Goal: Information Seeking & Learning: Compare options

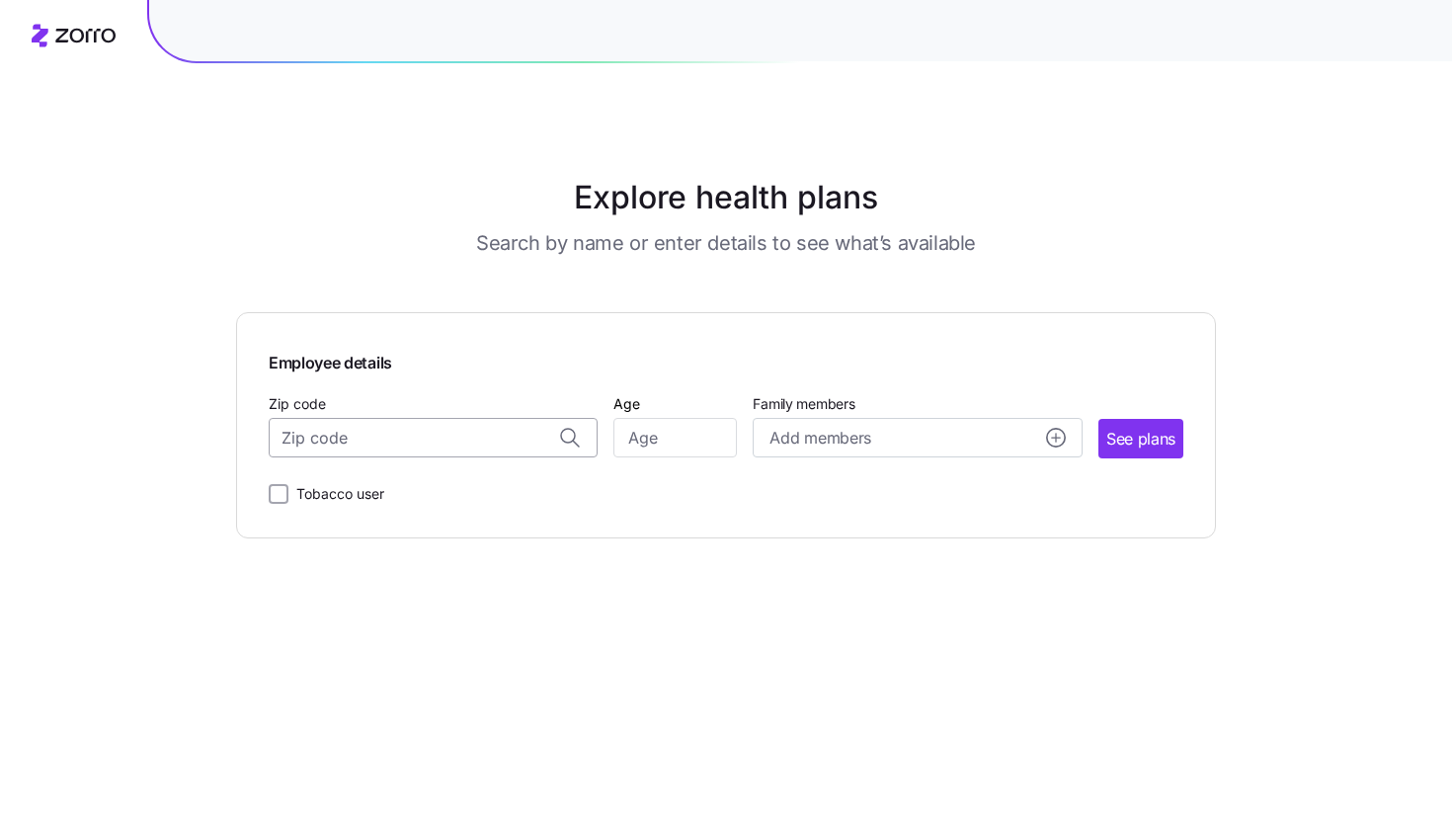
click at [391, 440] on input "Zip code" at bounding box center [433, 438] width 329 height 40
click at [440, 491] on span "94107, [GEOGRAPHIC_DATA], [GEOGRAPHIC_DATA]" at bounding box center [429, 490] width 277 height 25
type input "94107, [GEOGRAPHIC_DATA], [GEOGRAPHIC_DATA]"
click at [699, 444] on input "Age" at bounding box center [675, 438] width 123 height 40
type input "35"
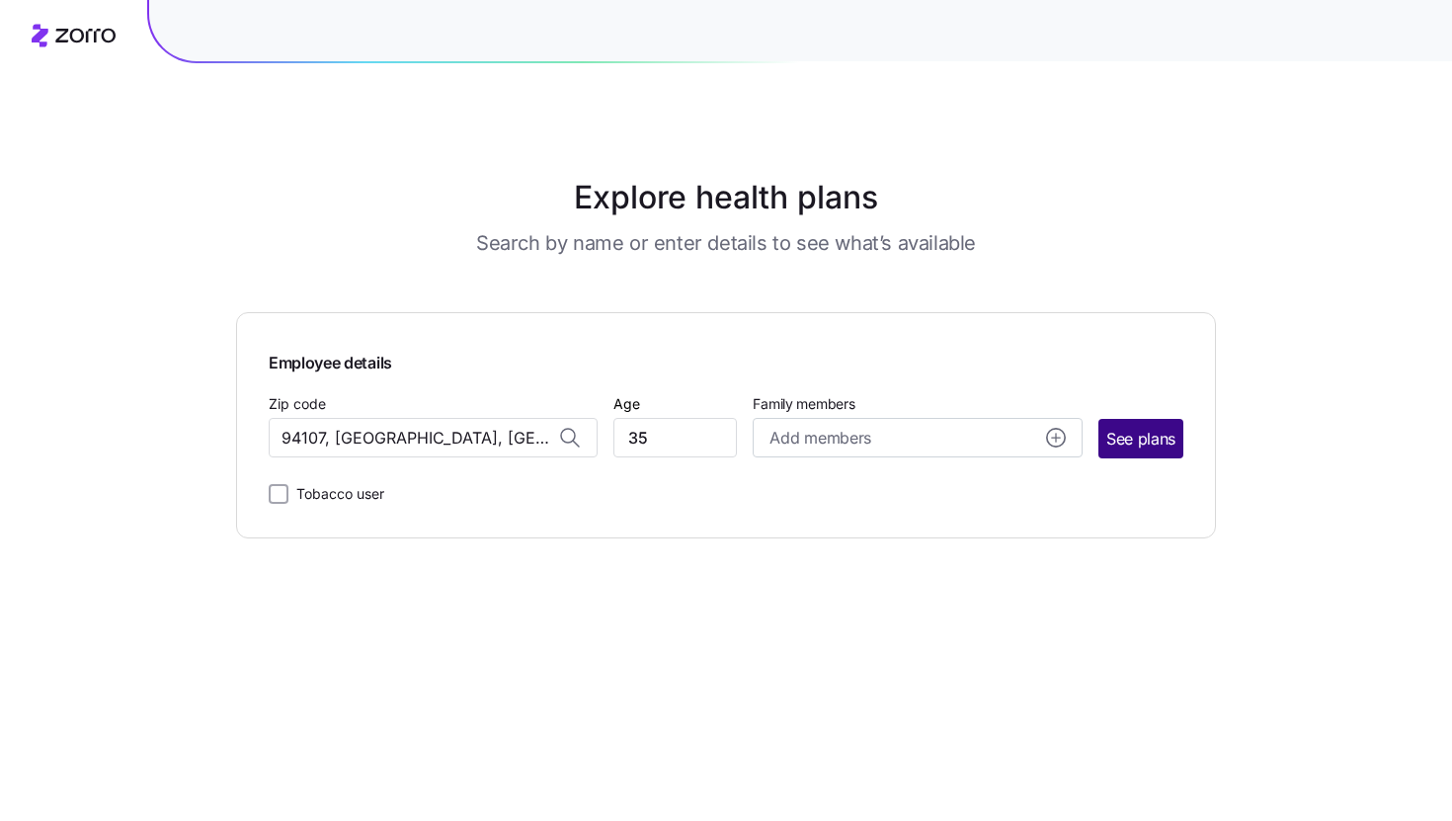
click at [1151, 455] on button "See plans" at bounding box center [1141, 439] width 85 height 40
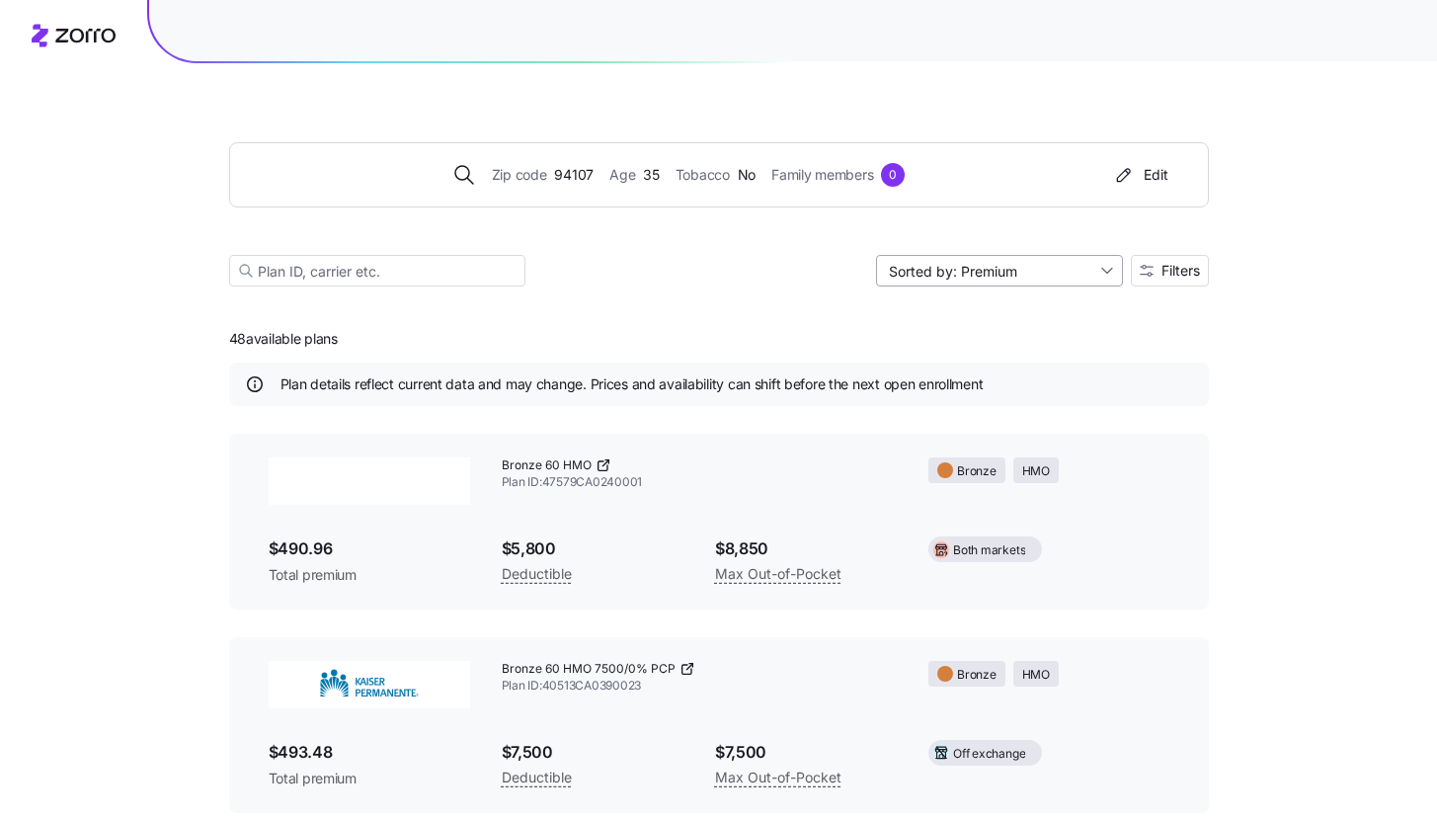
click at [1105, 278] on input "Sorted by: Premium" at bounding box center [999, 271] width 247 height 32
click at [1077, 324] on div "Premium" at bounding box center [997, 317] width 231 height 30
click at [966, 279] on input "Sorted by: Premium" at bounding box center [999, 271] width 247 height 32
click at [968, 338] on div "Deductible" at bounding box center [997, 347] width 231 height 30
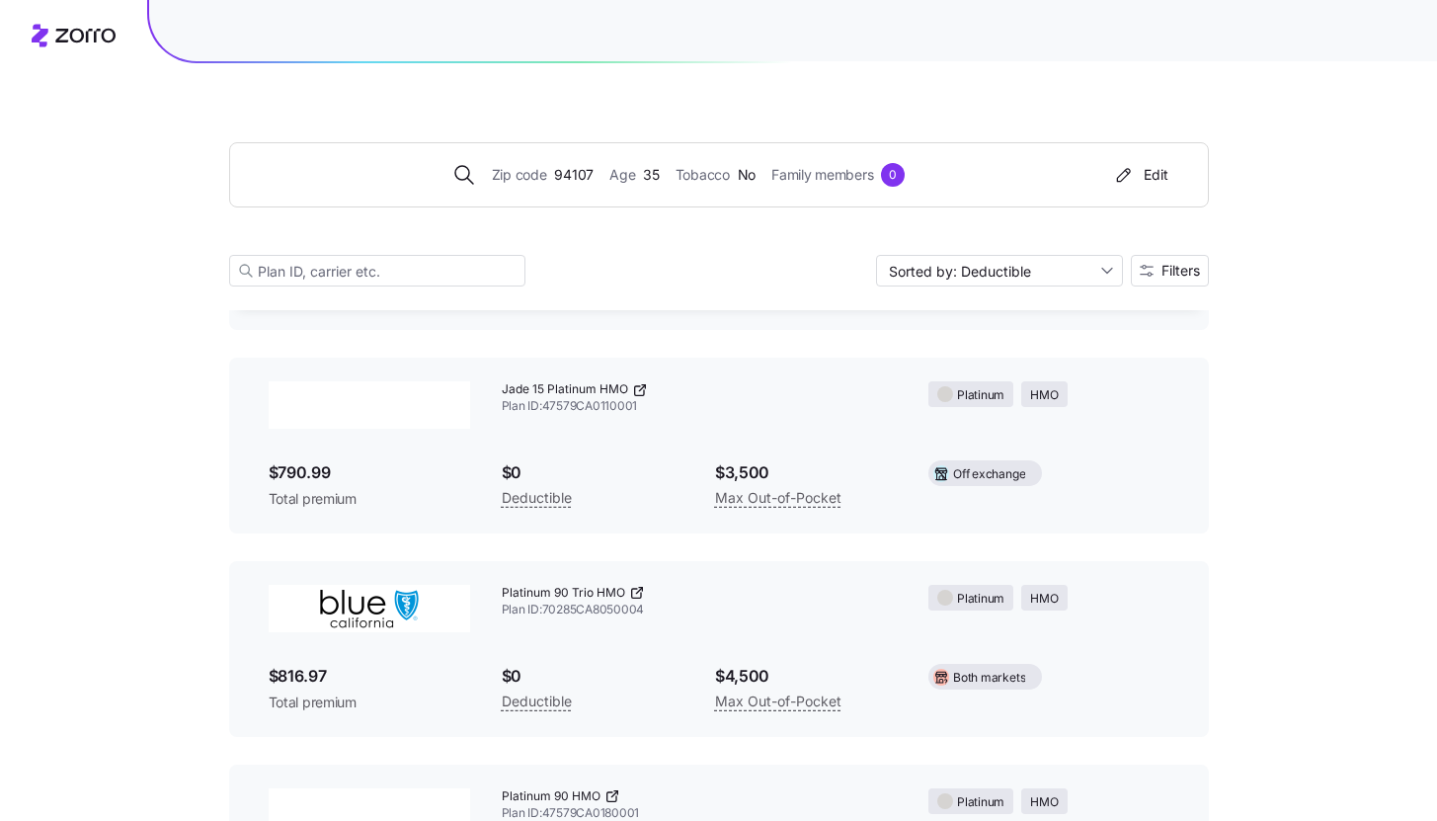
scroll to position [1284, 0]
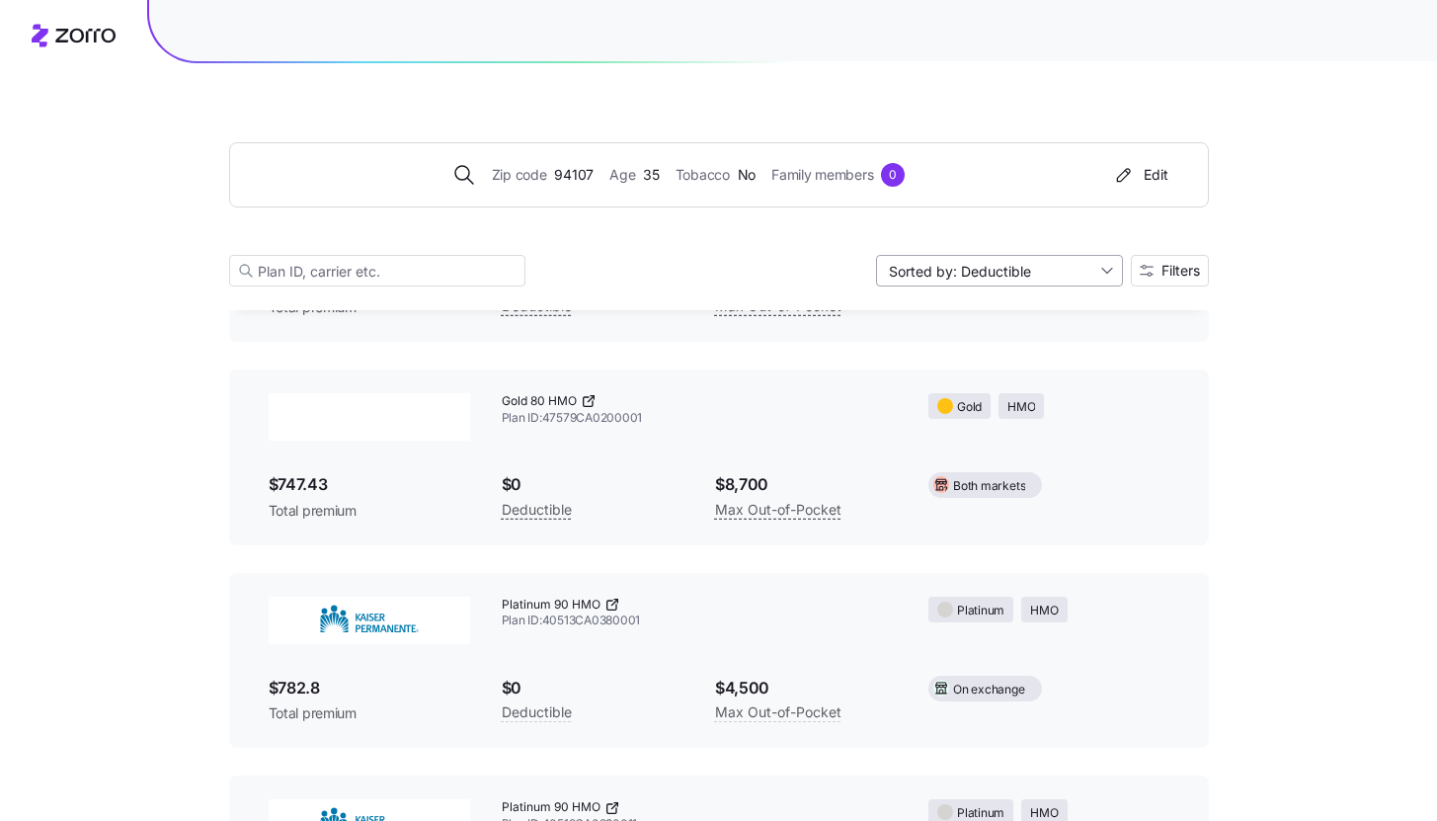
click at [983, 275] on input "Sorted by: Deductible" at bounding box center [999, 271] width 247 height 32
click at [988, 374] on div "Max out of pocket" at bounding box center [997, 376] width 231 height 30
type input "Sorted by: [PERSON_NAME] out of pocket"
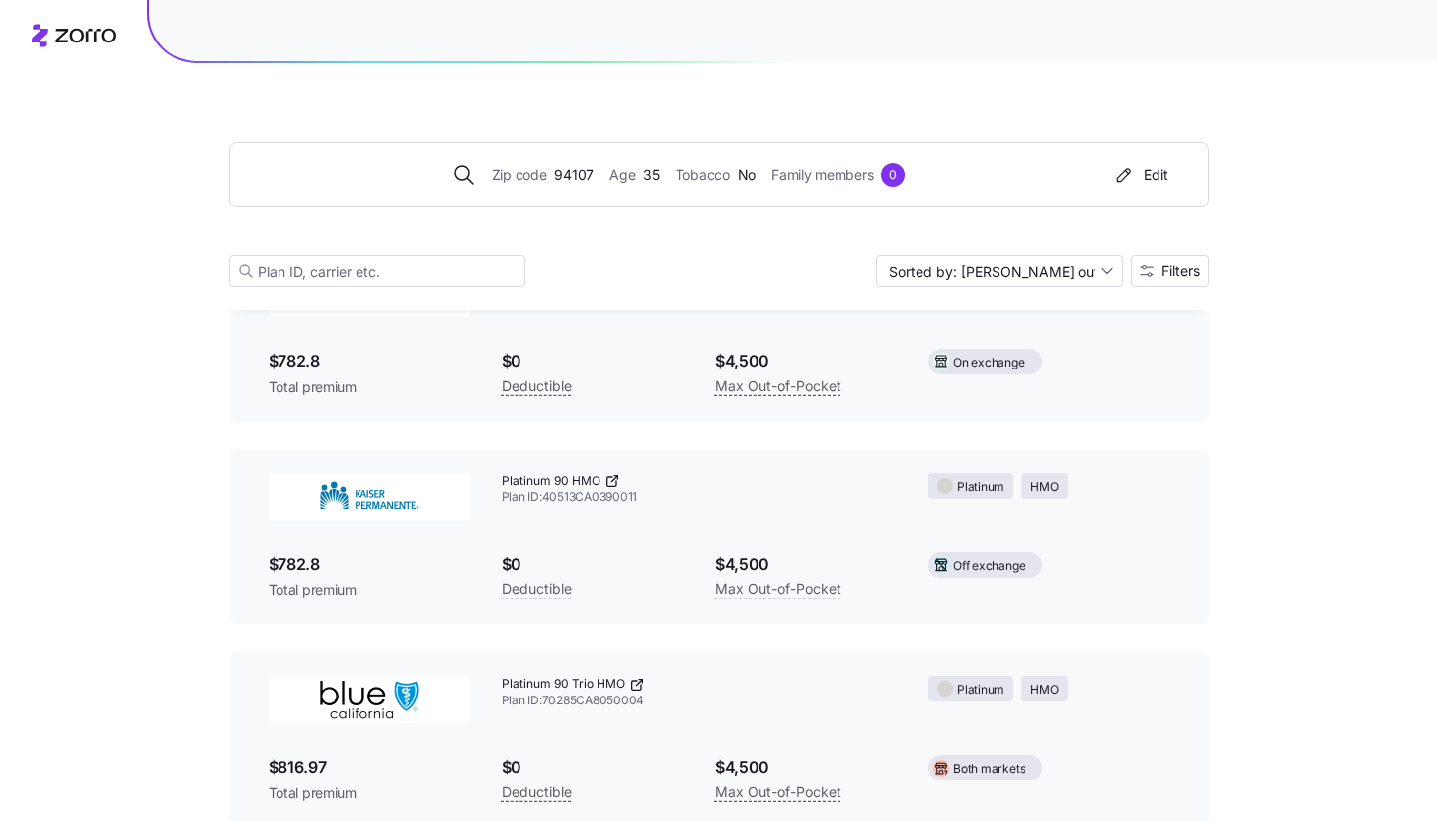
scroll to position [0, 0]
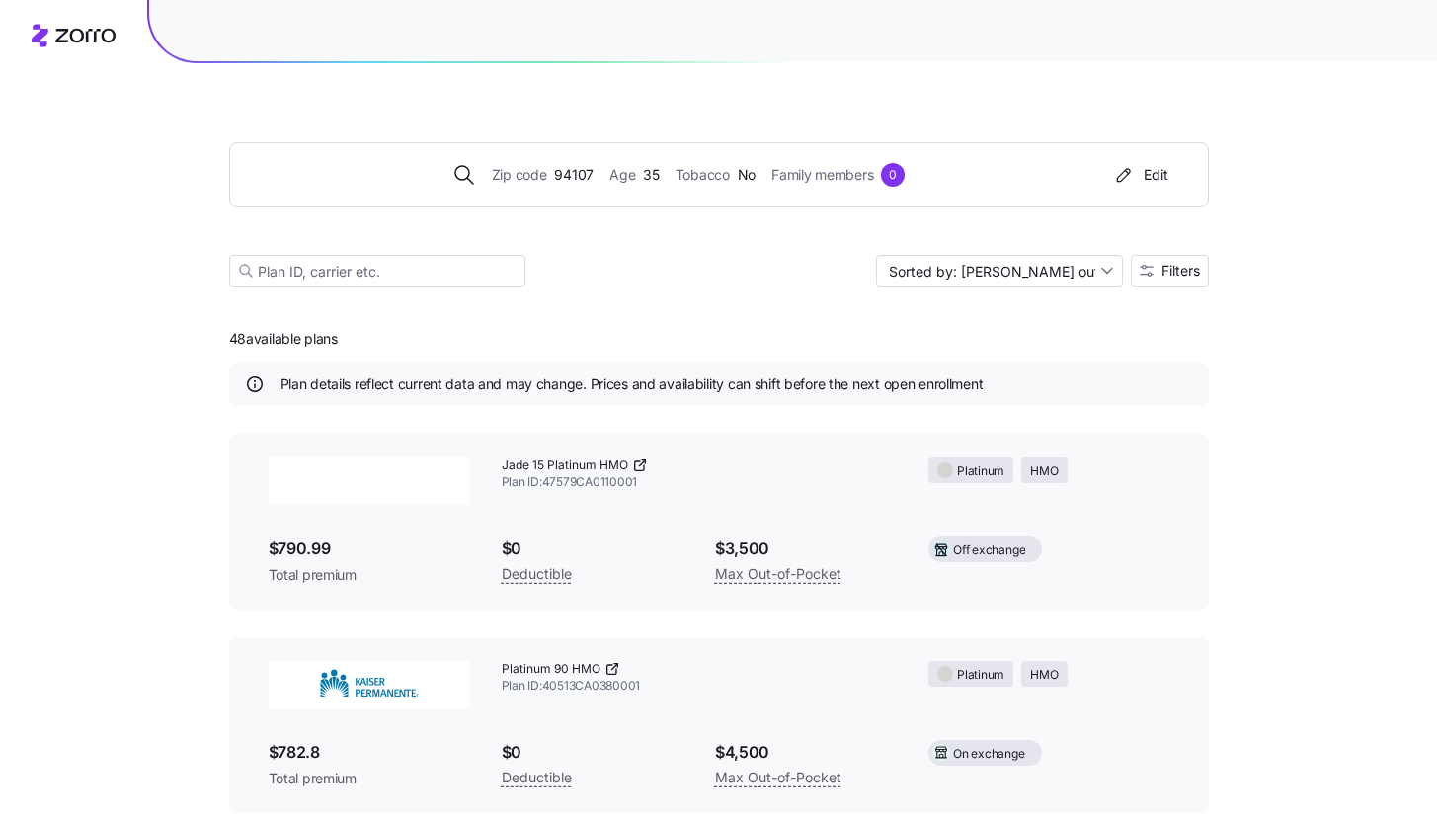
click at [640, 463] on icon at bounding box center [640, 465] width 16 height 16
